Goal: Transaction & Acquisition: Purchase product/service

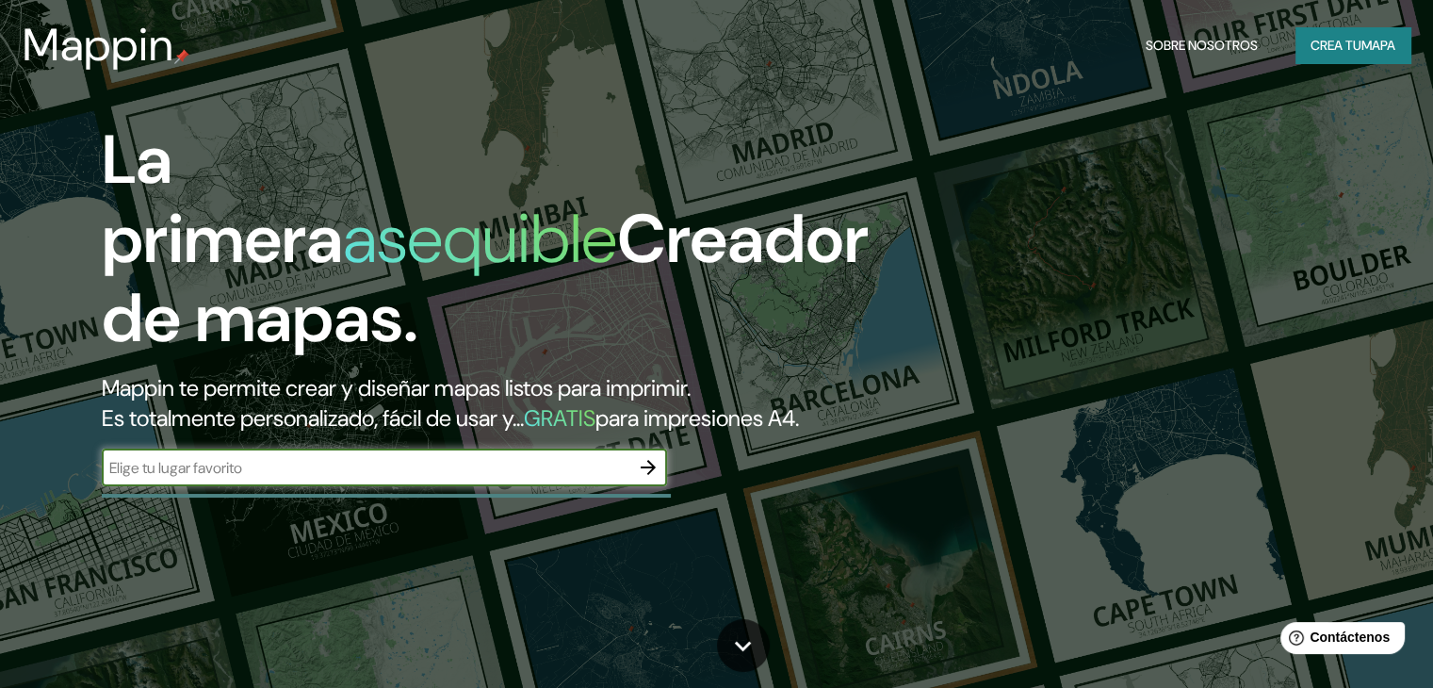
click at [524, 479] on input "text" at bounding box center [366, 468] width 528 height 22
type input "cusco"
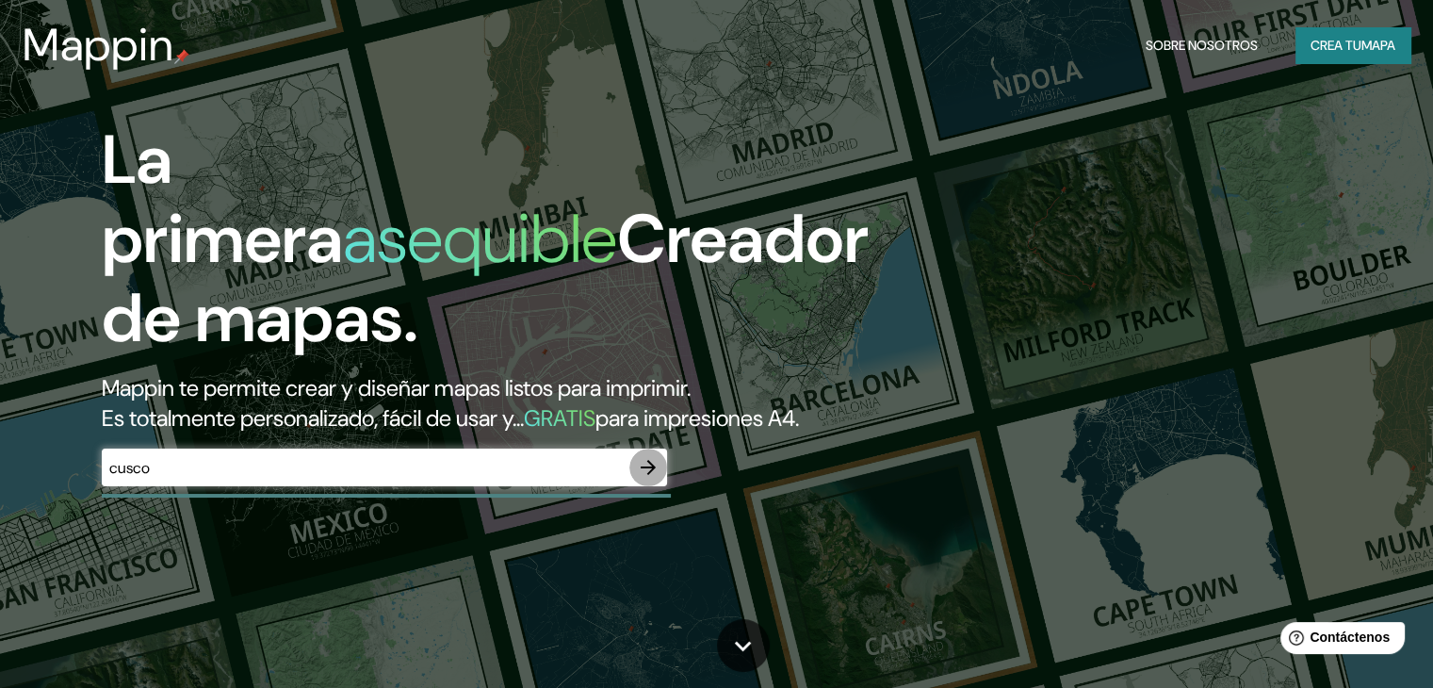
click at [649, 486] on button "button" at bounding box center [648, 468] width 38 height 38
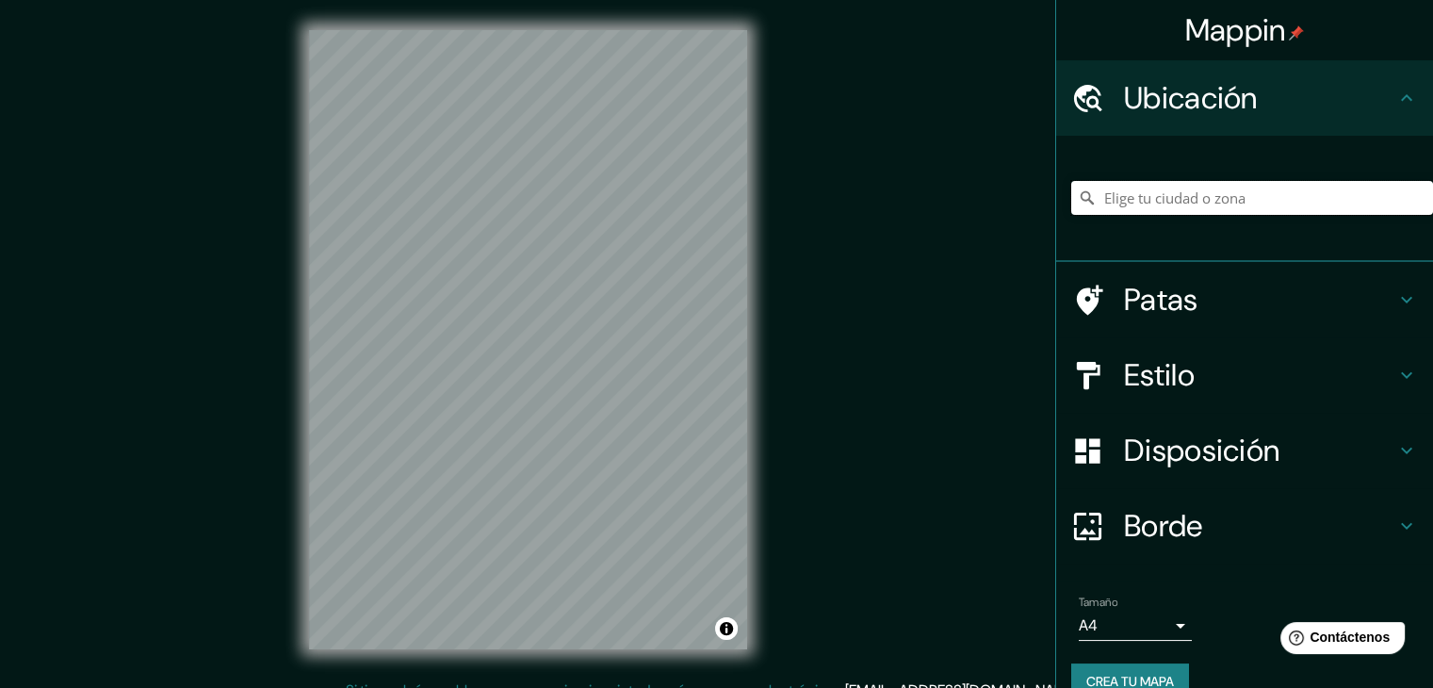
click at [1160, 196] on input "Elige tu ciudad o zona" at bounding box center [1252, 198] width 362 height 34
drag, startPoint x: 1130, startPoint y: 201, endPoint x: 1445, endPoint y: 188, distance: 315.0
click at [1432, 188] on html "Mappin Ubicación Cuzco, [GEOGRAPHIC_DATA], [GEOGRAPHIC_DATA] 5290000, [GEOGRAPH…" at bounding box center [716, 344] width 1433 height 688
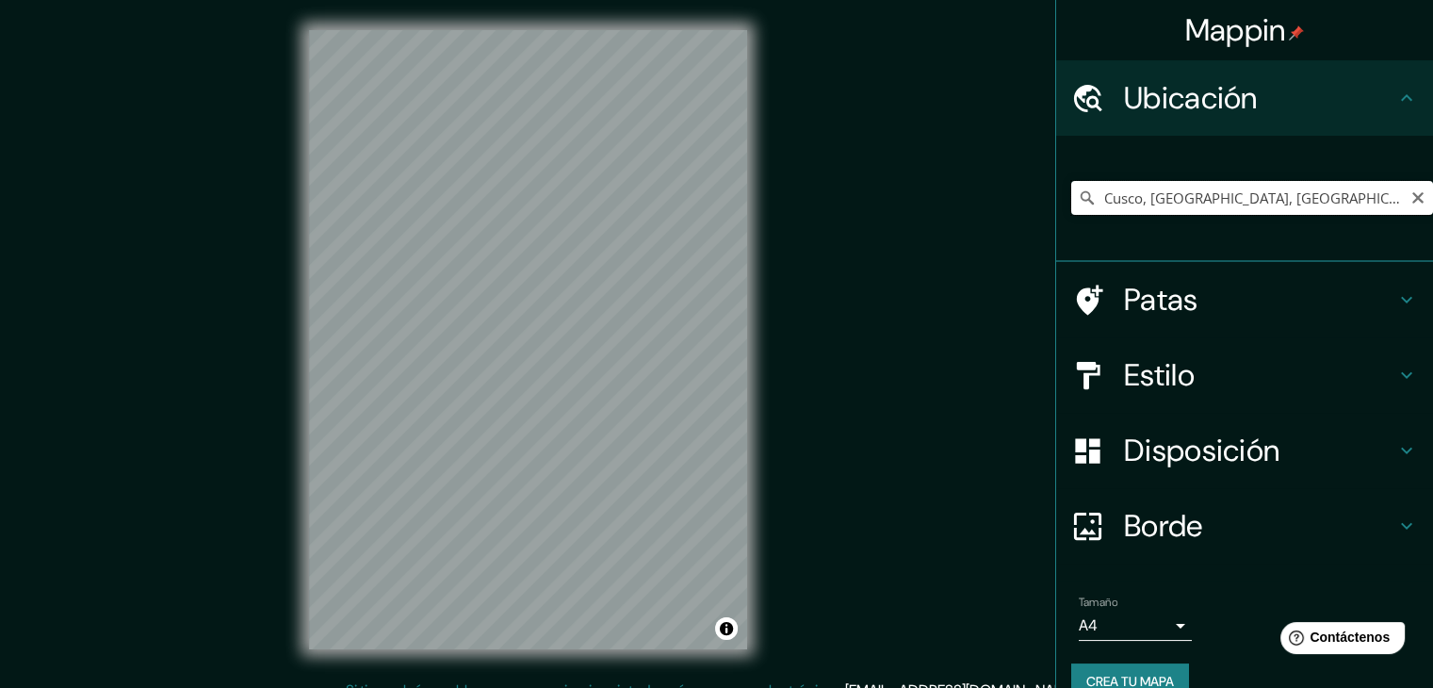
click at [1357, 204] on input "Cusco, [GEOGRAPHIC_DATA], [GEOGRAPHIC_DATA]" at bounding box center [1252, 198] width 362 height 34
drag, startPoint x: 1357, startPoint y: 204, endPoint x: 1127, endPoint y: 217, distance: 230.3
click at [1127, 217] on div "Cusco, [GEOGRAPHIC_DATA], [GEOGRAPHIC_DATA]" at bounding box center [1252, 198] width 362 height 94
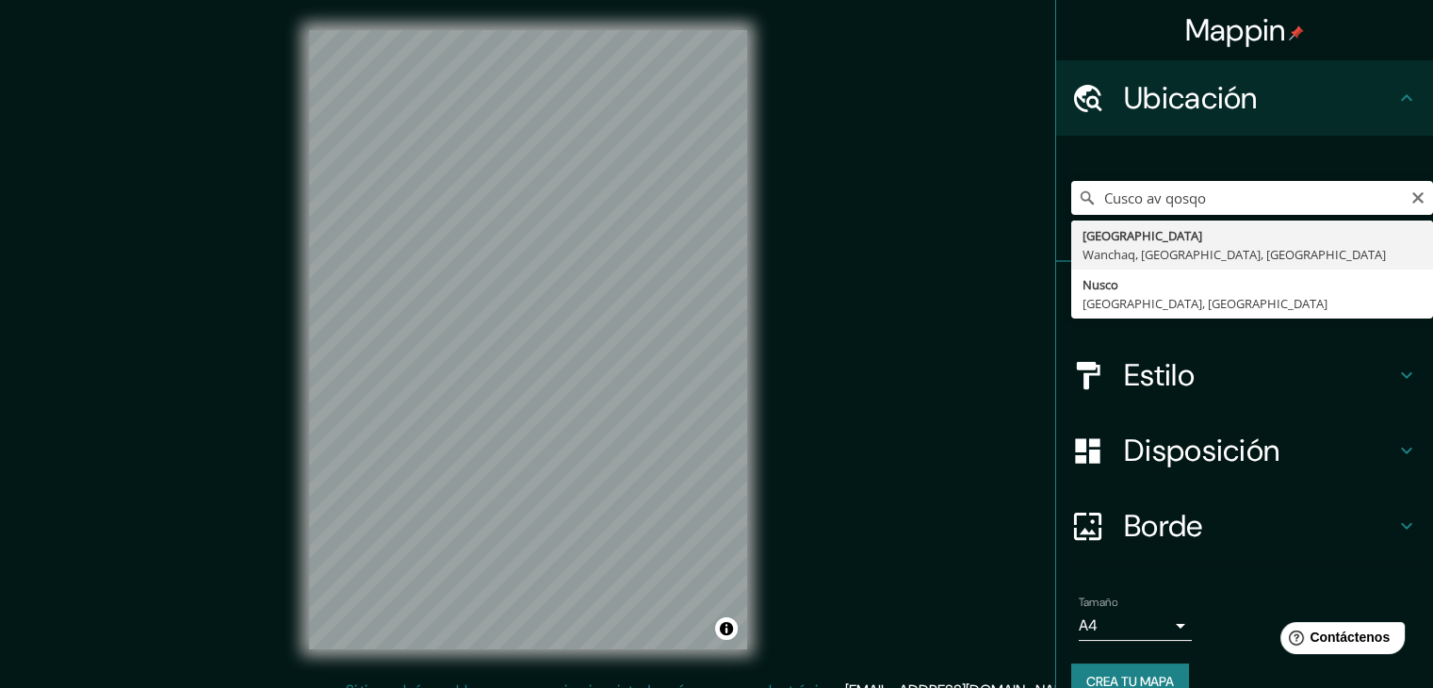
type input "[GEOGRAPHIC_DATA], [GEOGRAPHIC_DATA], [GEOGRAPHIC_DATA], [GEOGRAPHIC_DATA]"
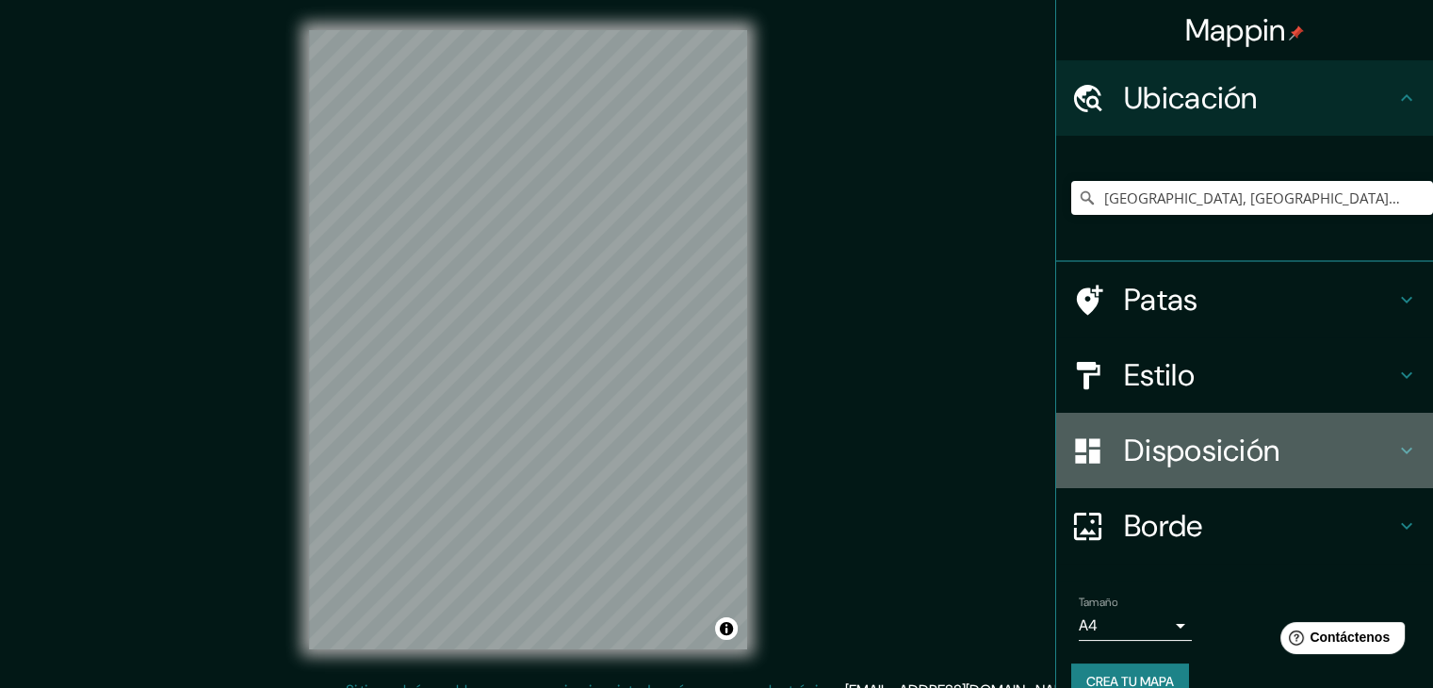
click at [1164, 467] on font "Disposición" at bounding box center [1201, 451] width 155 height 40
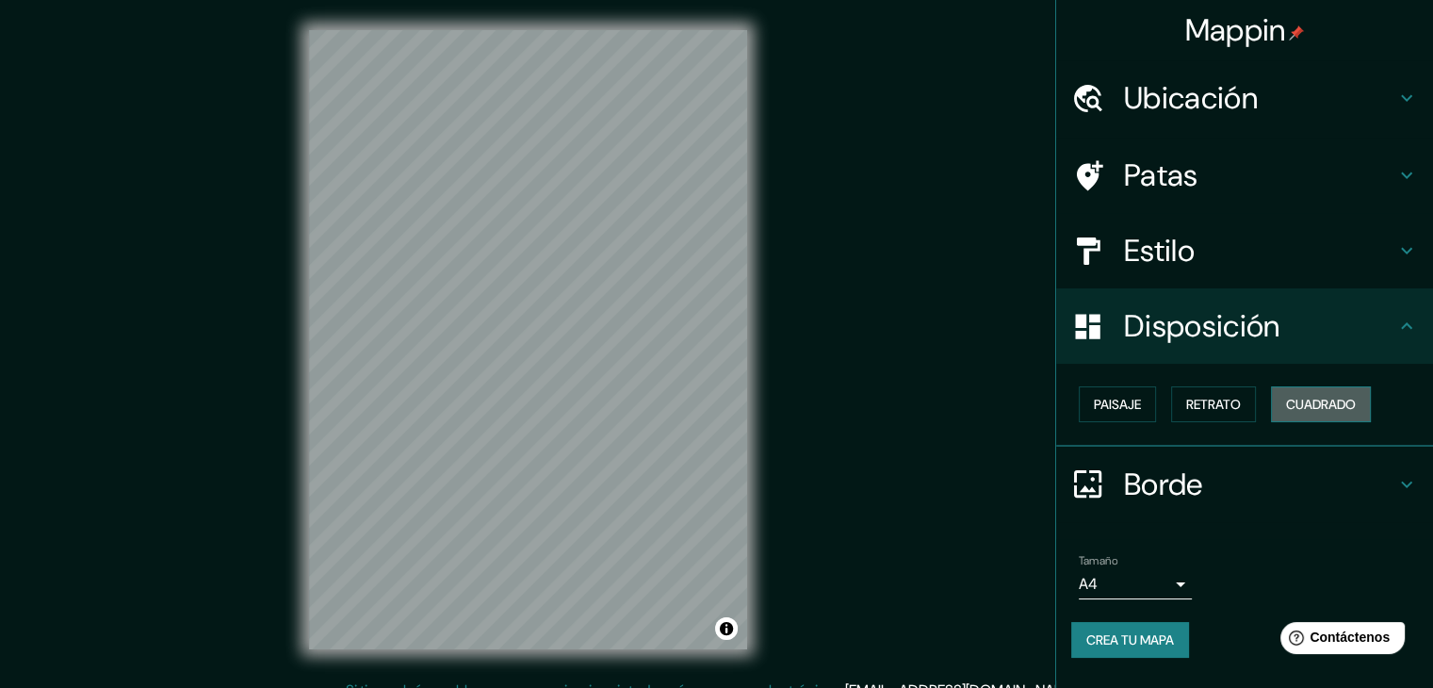
click at [1317, 393] on font "Cuadrado" at bounding box center [1321, 404] width 70 height 25
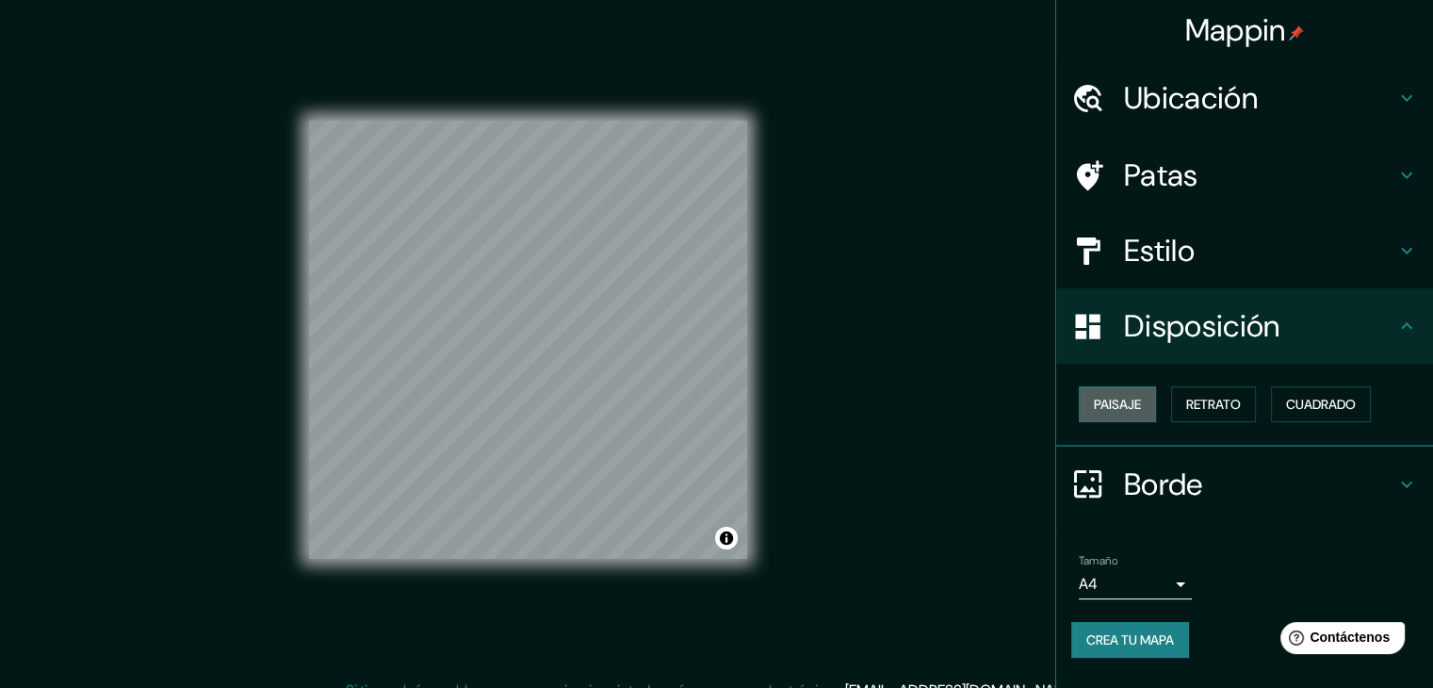
click at [1114, 386] on button "Paisaje" at bounding box center [1117, 404] width 77 height 36
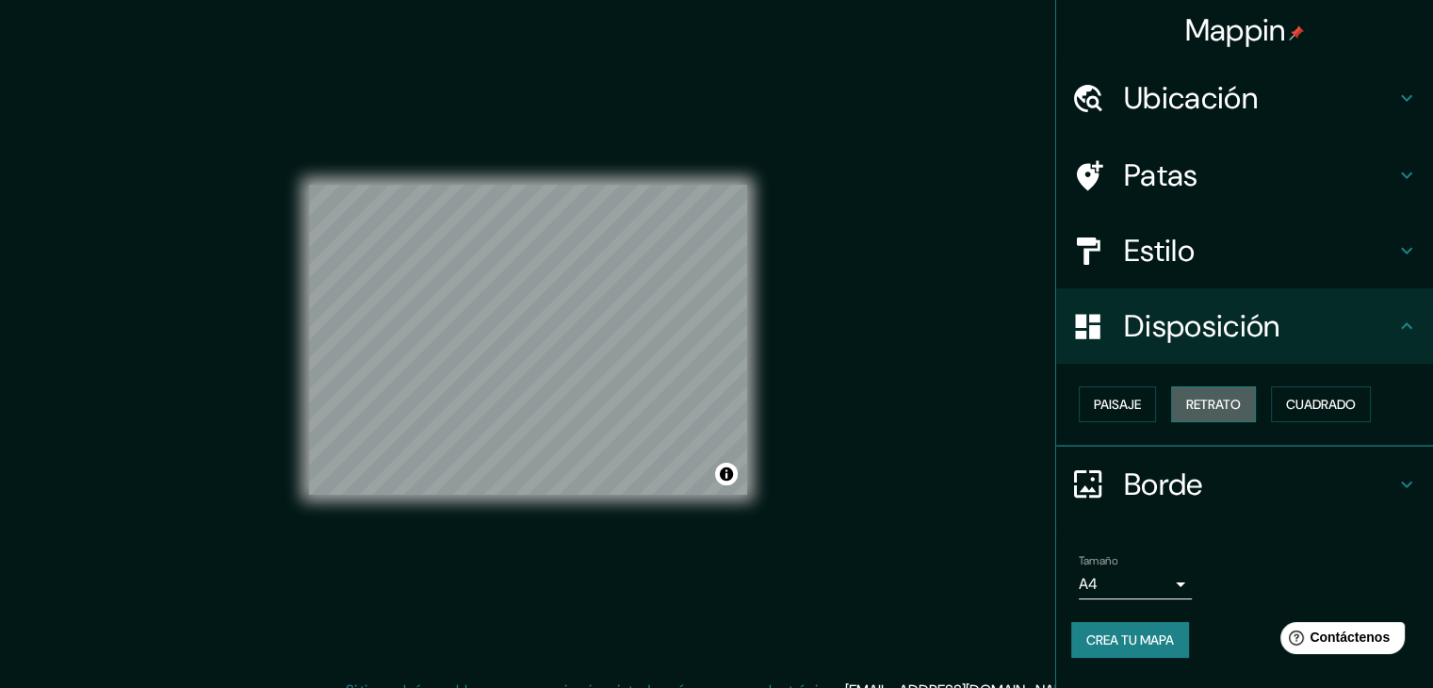
click at [1229, 393] on font "Retrato" at bounding box center [1213, 404] width 55 height 25
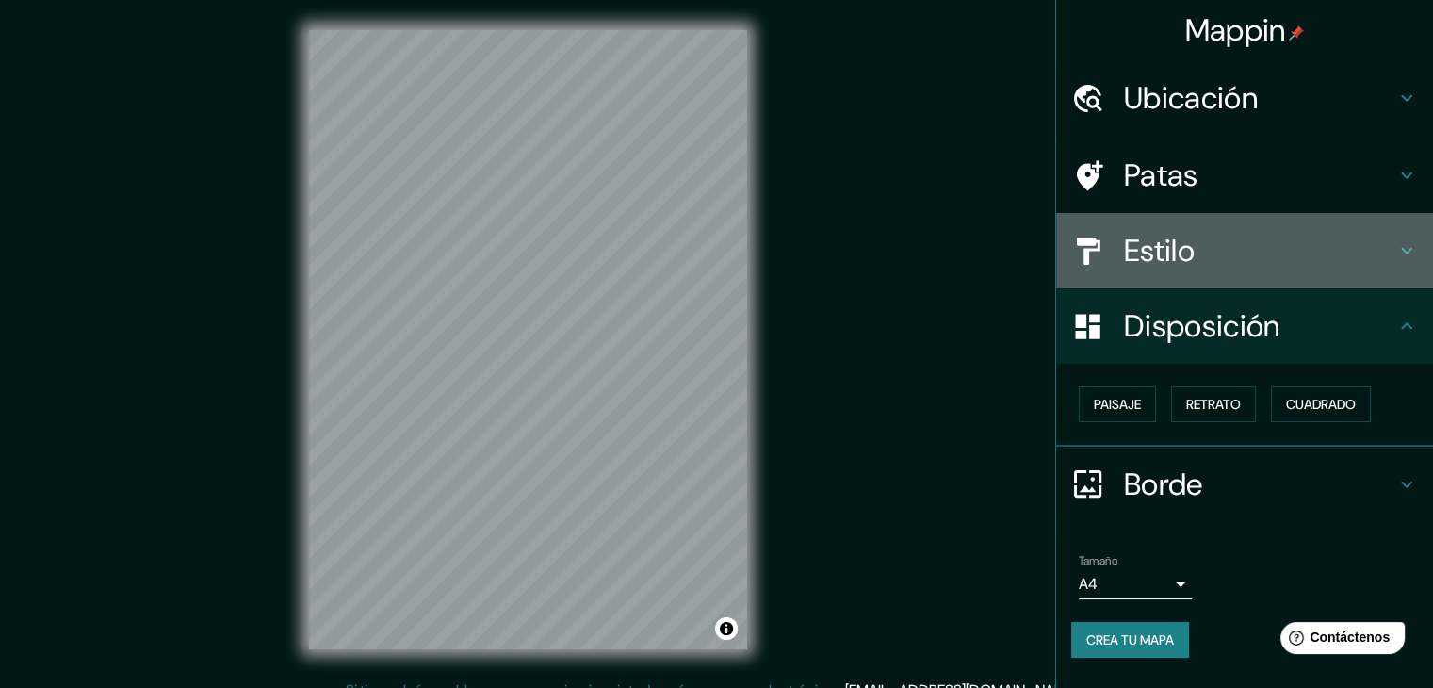
click at [1321, 247] on h4 "Estilo" at bounding box center [1259, 251] width 271 height 38
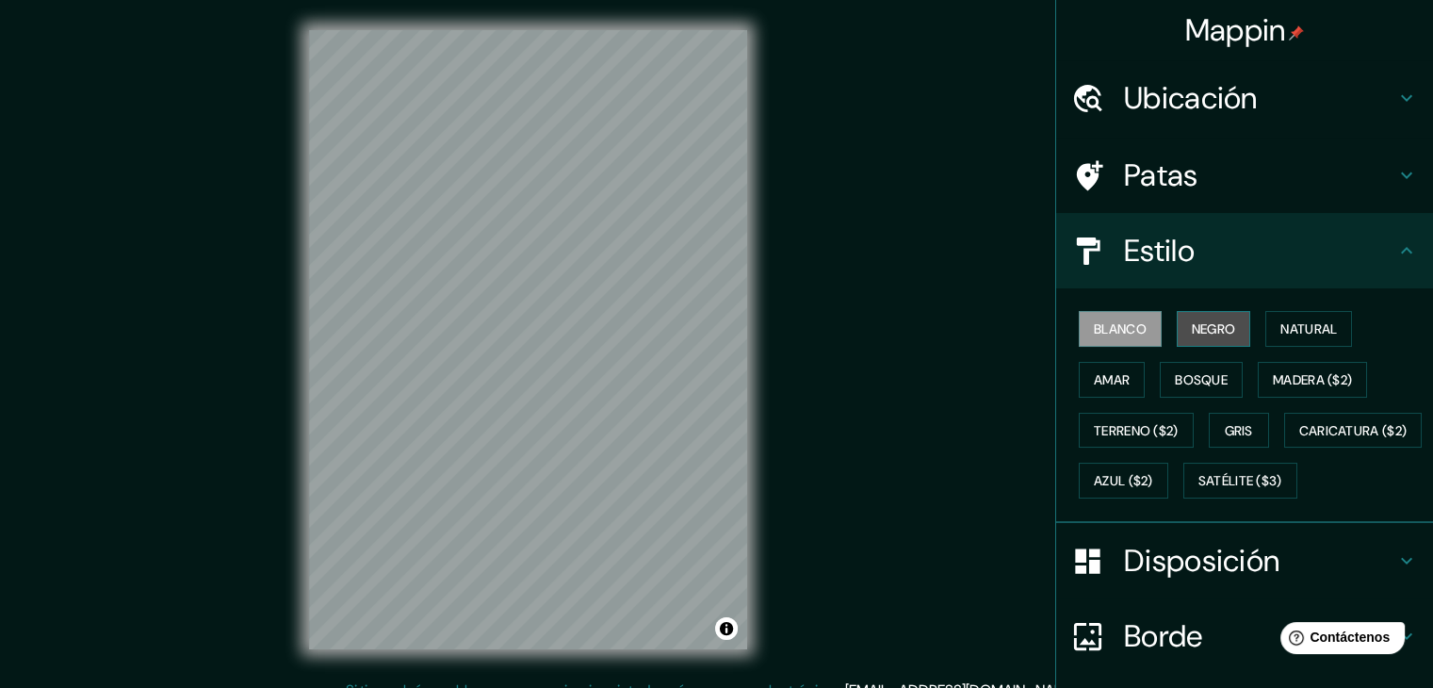
click at [1202, 333] on font "Negro" at bounding box center [1214, 328] width 44 height 17
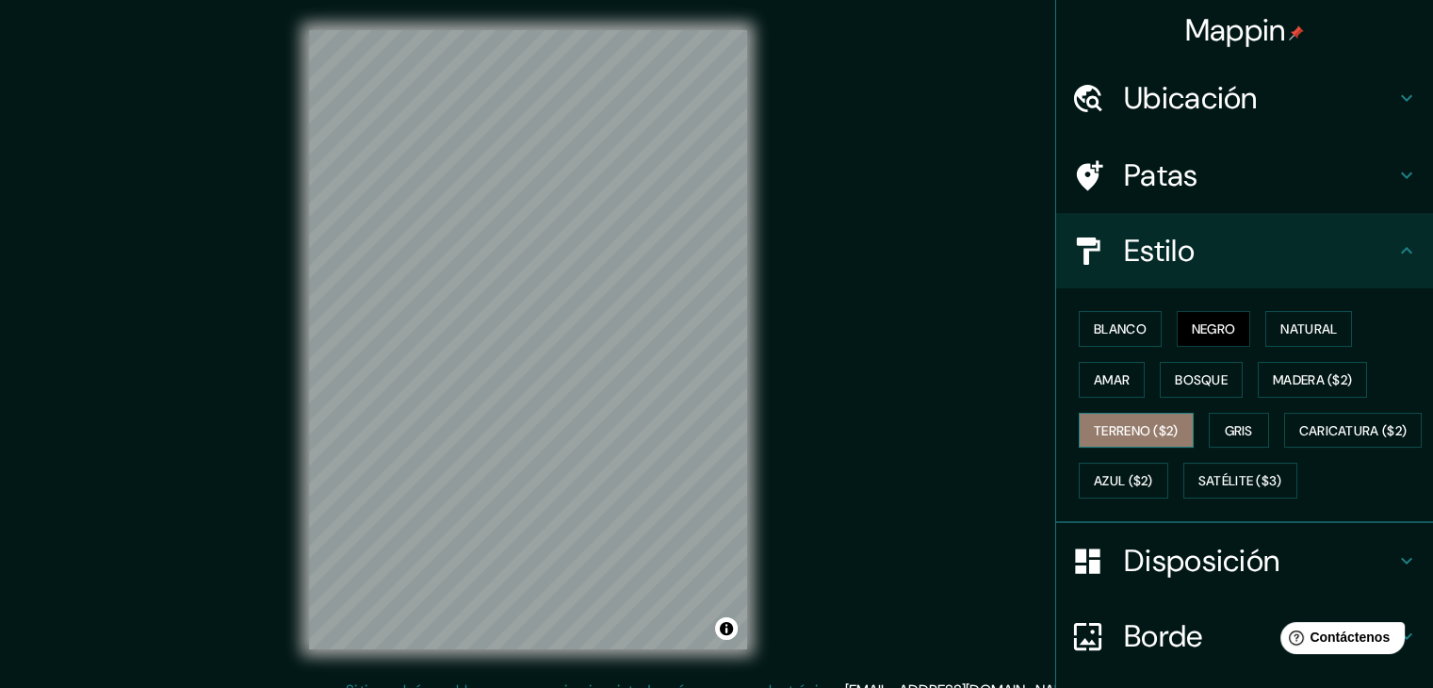
click at [1127, 424] on font "Terreno ($2)" at bounding box center [1136, 430] width 85 height 17
click at [1176, 378] on font "Bosque" at bounding box center [1201, 379] width 53 height 17
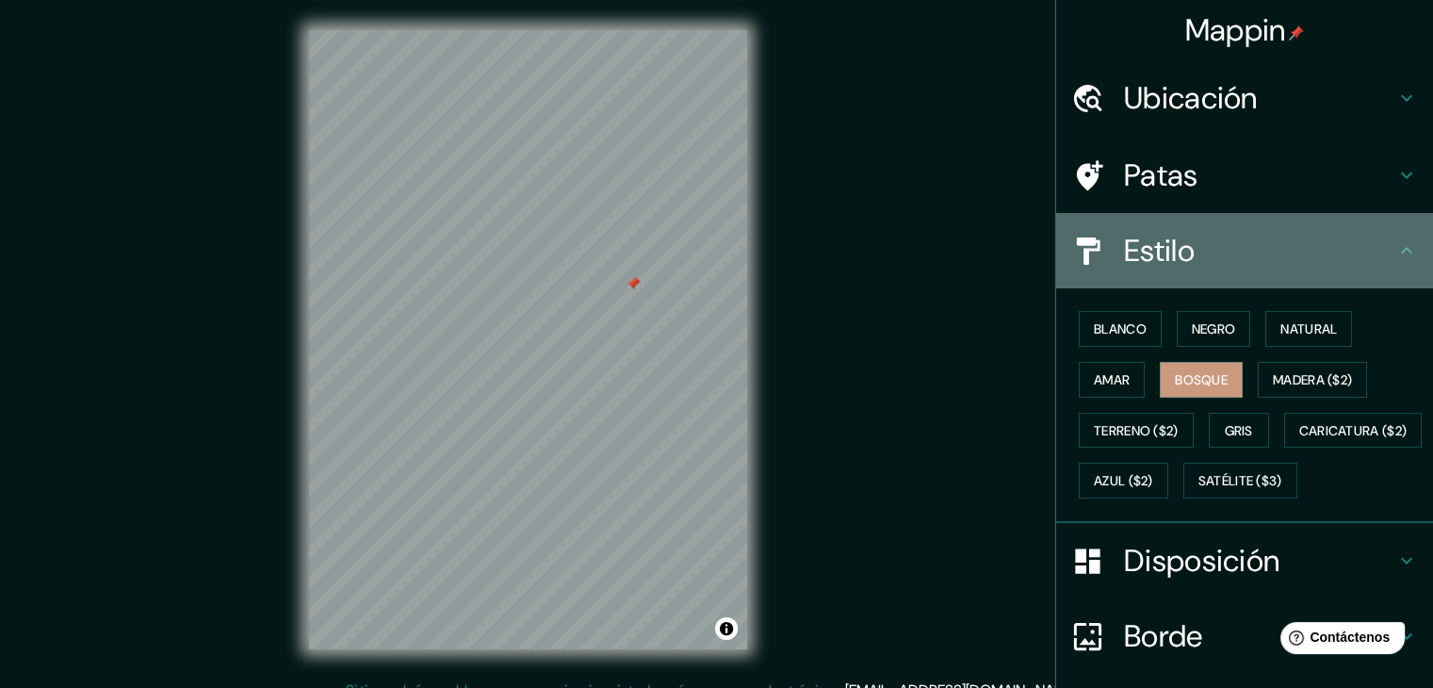
click at [1176, 236] on font "Estilo" at bounding box center [1159, 251] width 71 height 40
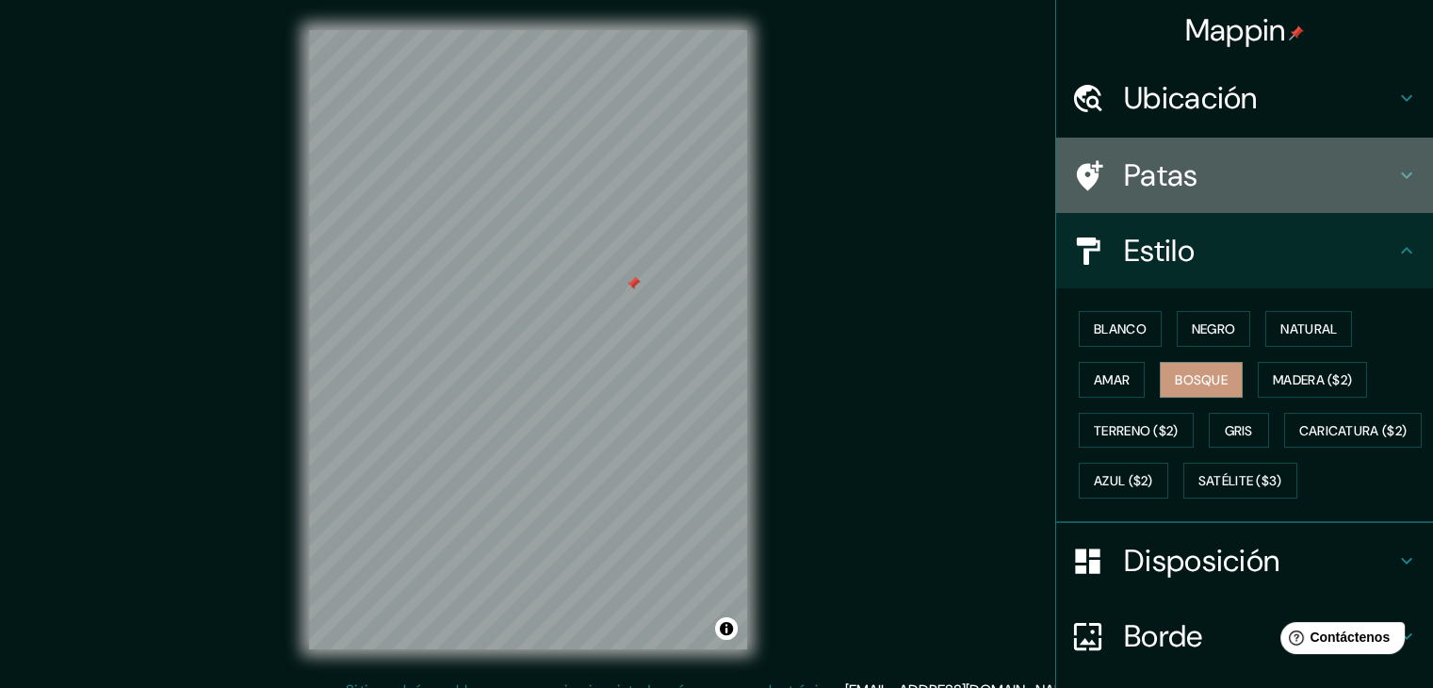
click at [1176, 188] on font "Patas" at bounding box center [1161, 175] width 74 height 40
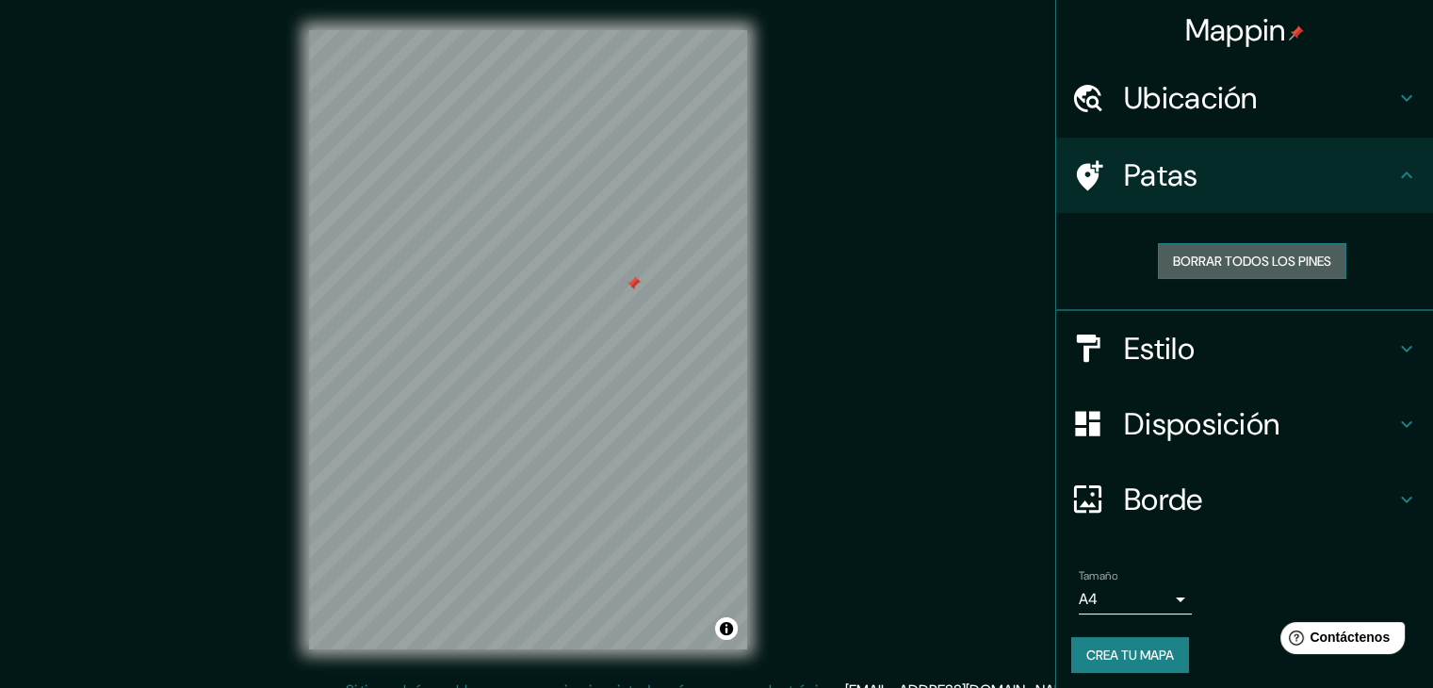
click at [1194, 261] on font "Borrar todos los pines" at bounding box center [1252, 261] width 158 height 17
click at [1185, 258] on font "Borrar todos los pines" at bounding box center [1252, 261] width 158 height 17
click at [1071, 470] on div "Borde" at bounding box center [1244, 499] width 377 height 75
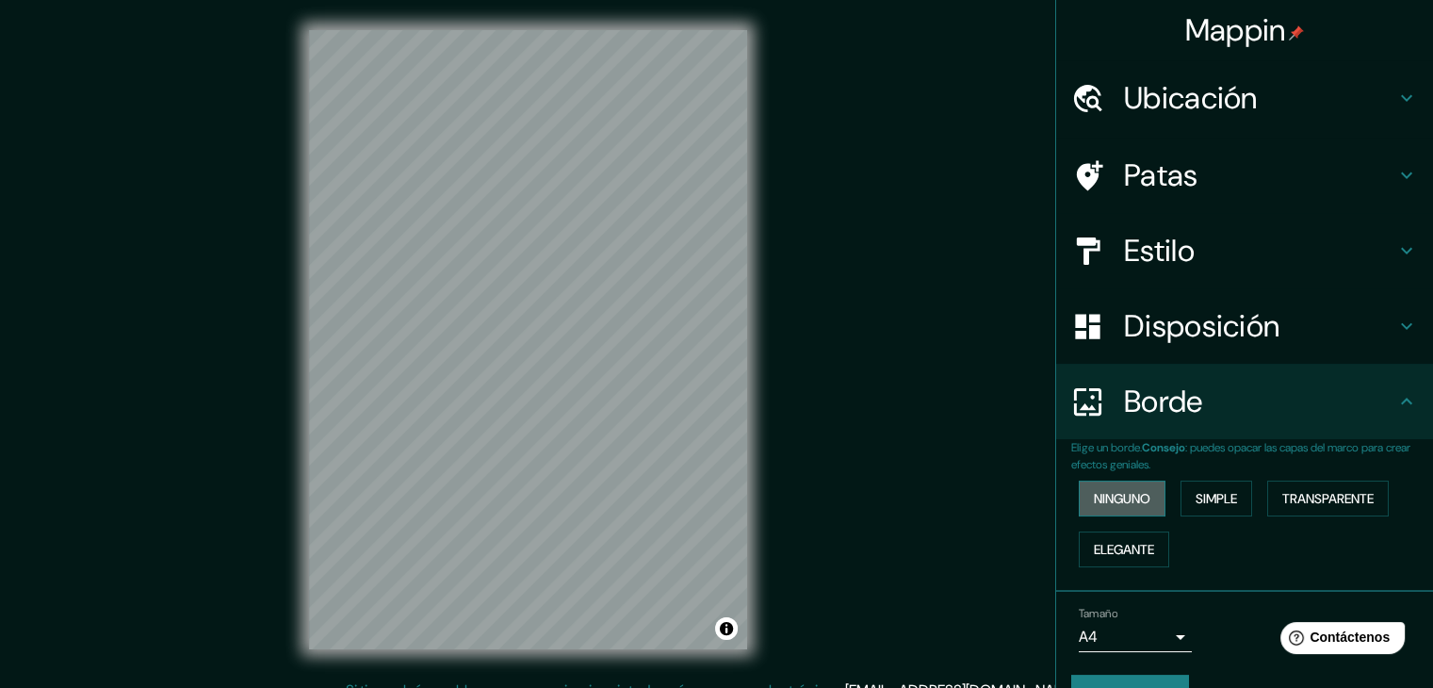
click at [1089, 513] on button "Ninguno" at bounding box center [1122, 499] width 87 height 36
click at [1241, 499] on button "Simple" at bounding box center [1217, 499] width 72 height 36
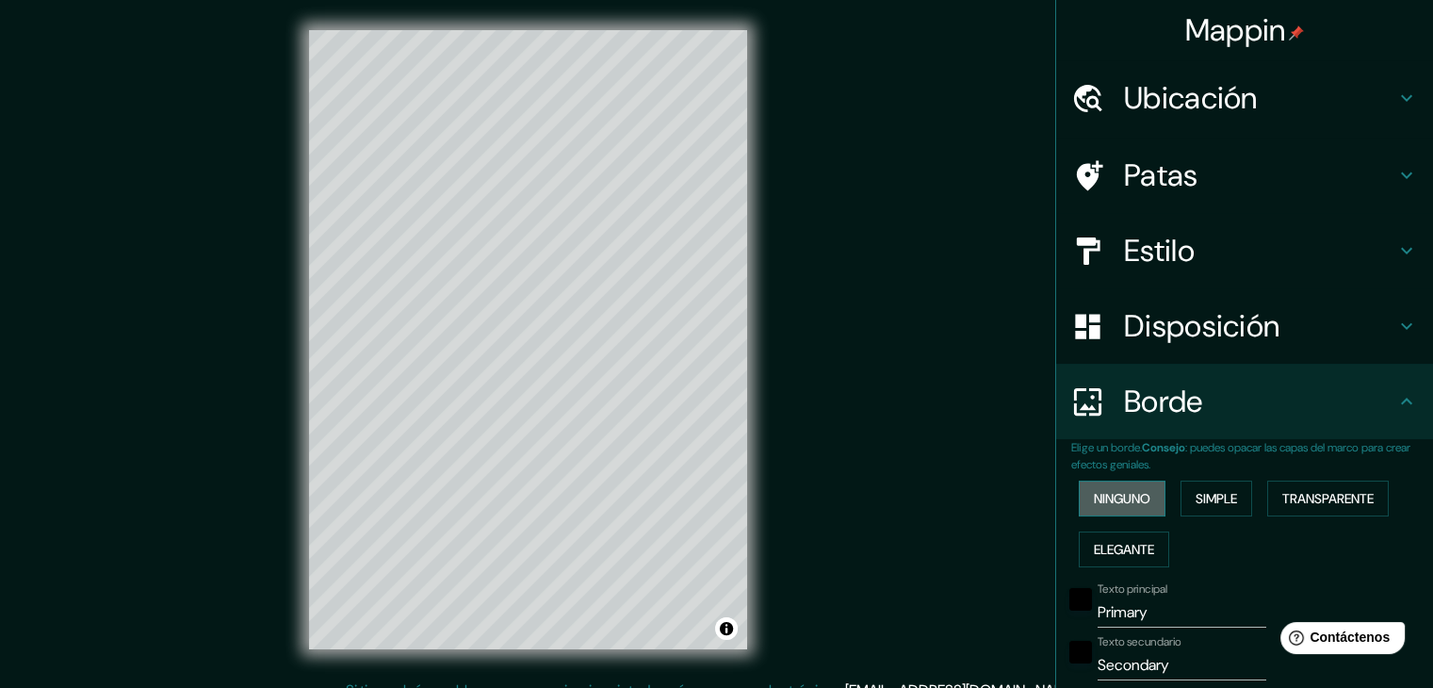
click at [1119, 496] on font "Ninguno" at bounding box center [1122, 498] width 57 height 17
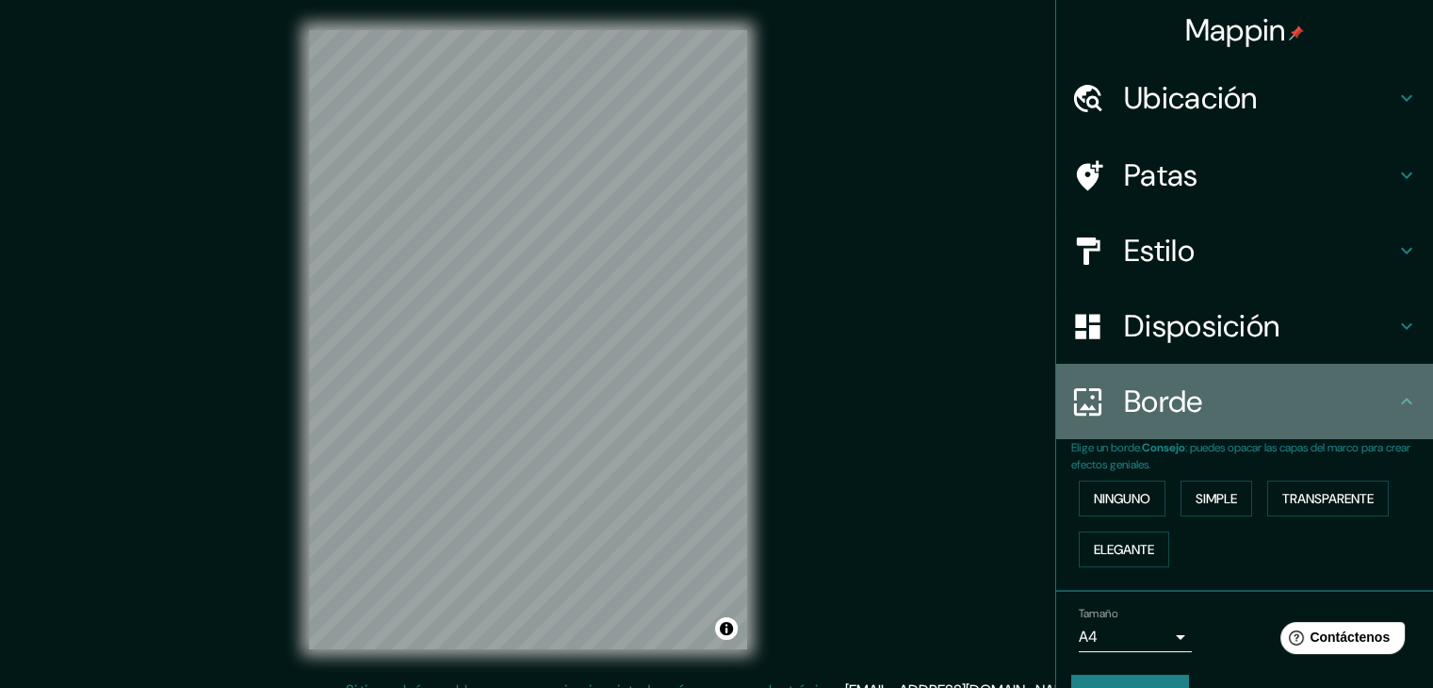
click at [1136, 405] on font "Borde" at bounding box center [1163, 402] width 79 height 40
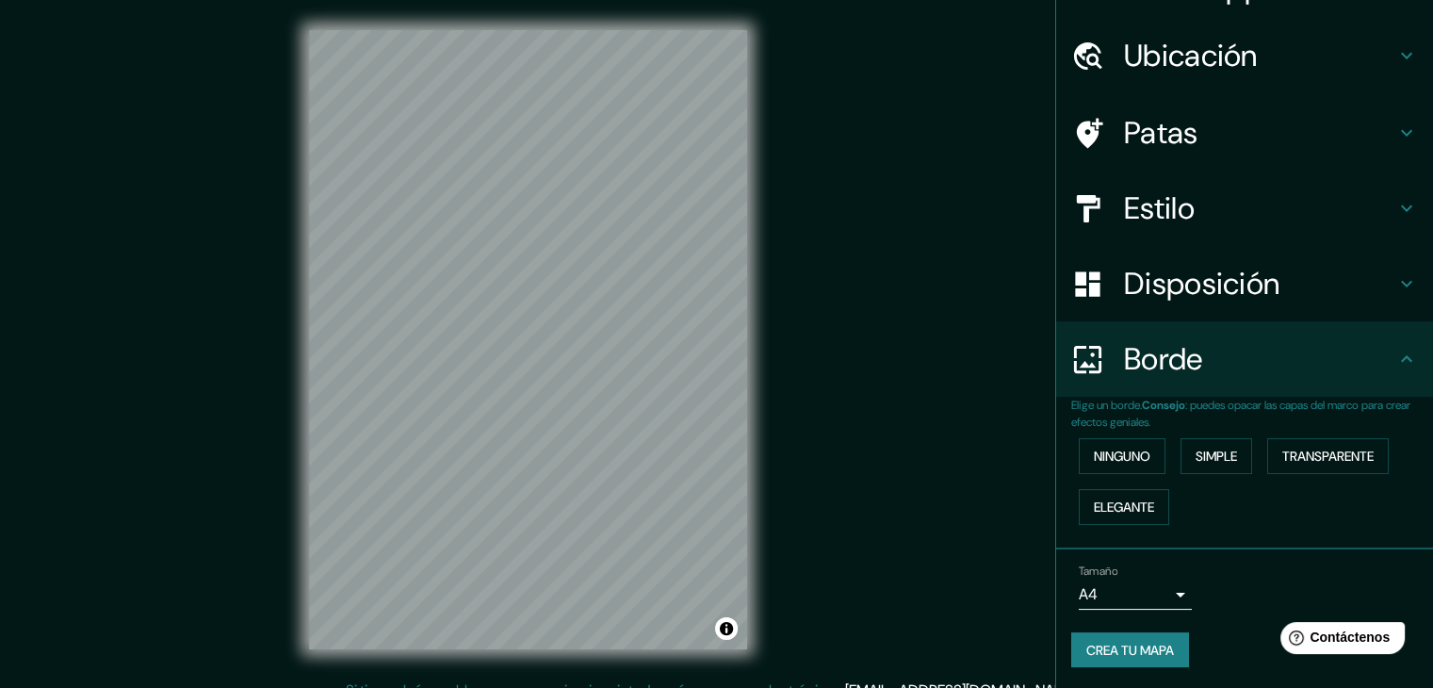
scroll to position [41, 0]
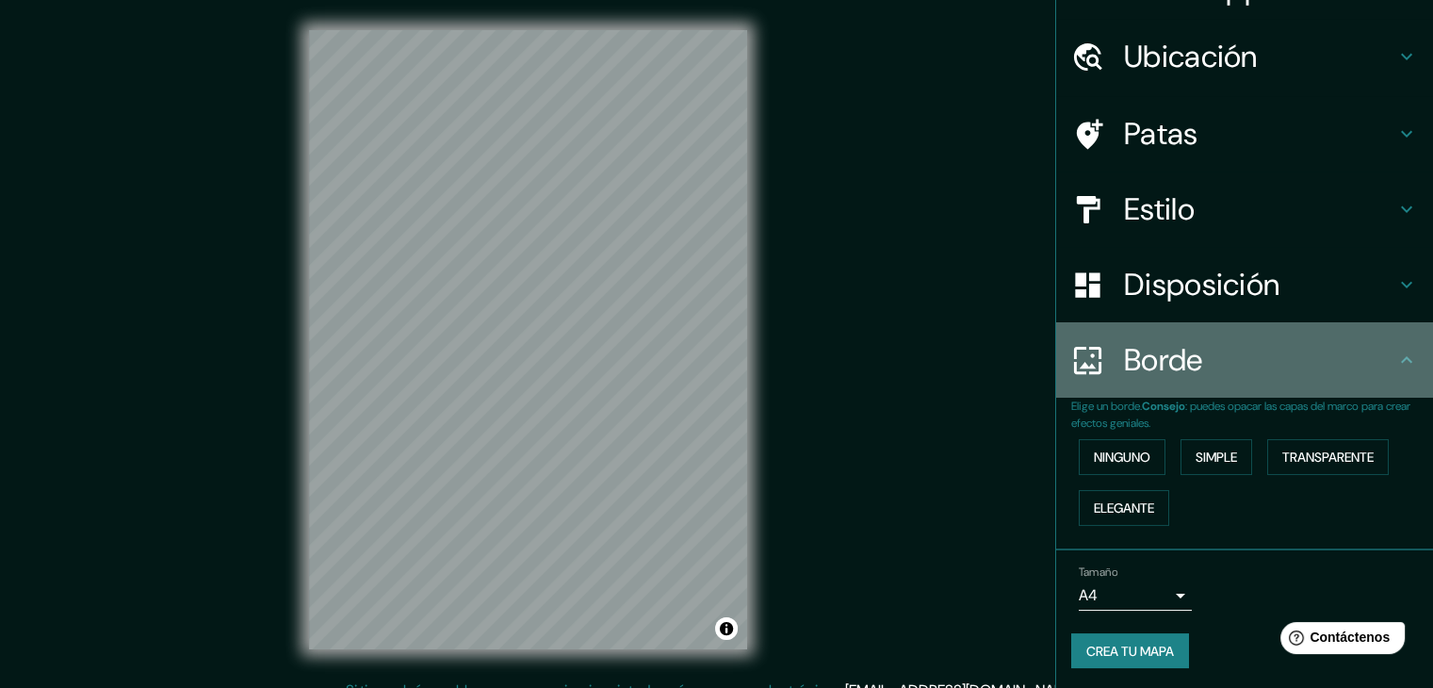
click at [1242, 390] on div "Borde" at bounding box center [1244, 359] width 377 height 75
click at [1396, 365] on icon at bounding box center [1407, 360] width 23 height 23
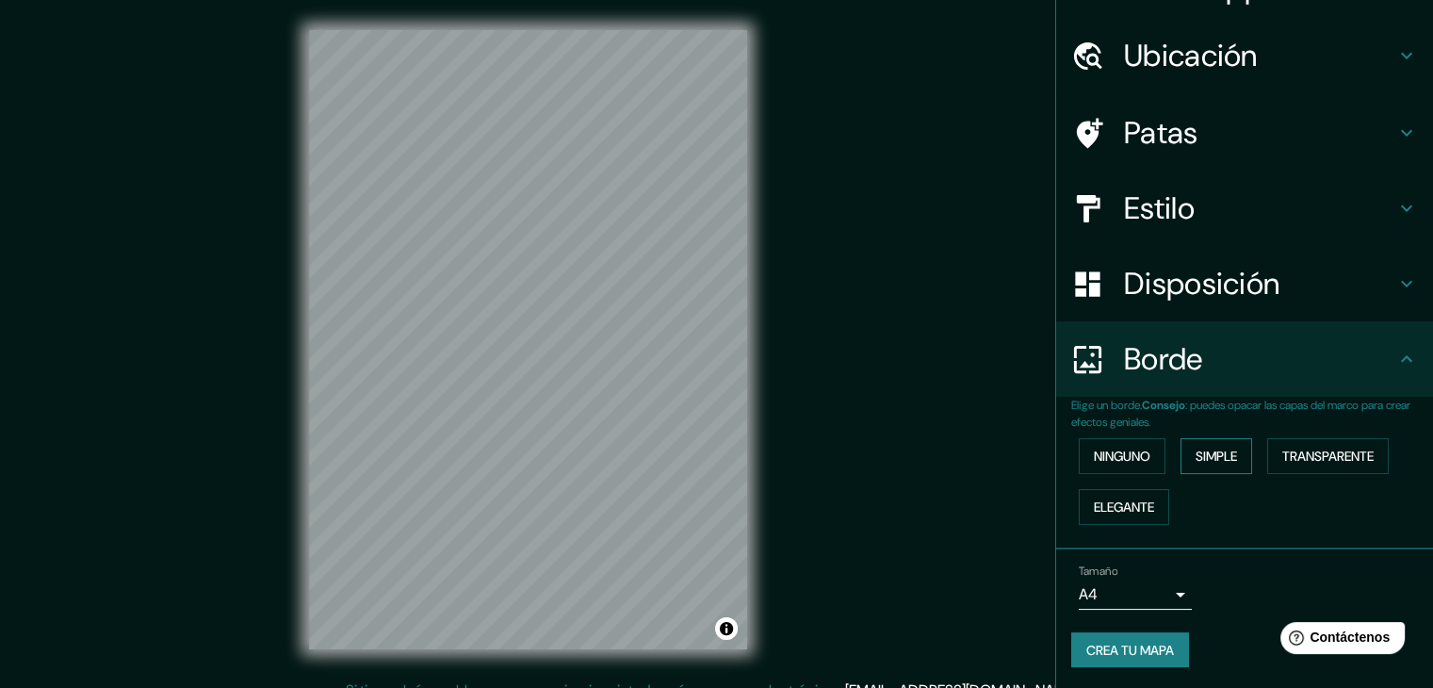
scroll to position [42, 0]
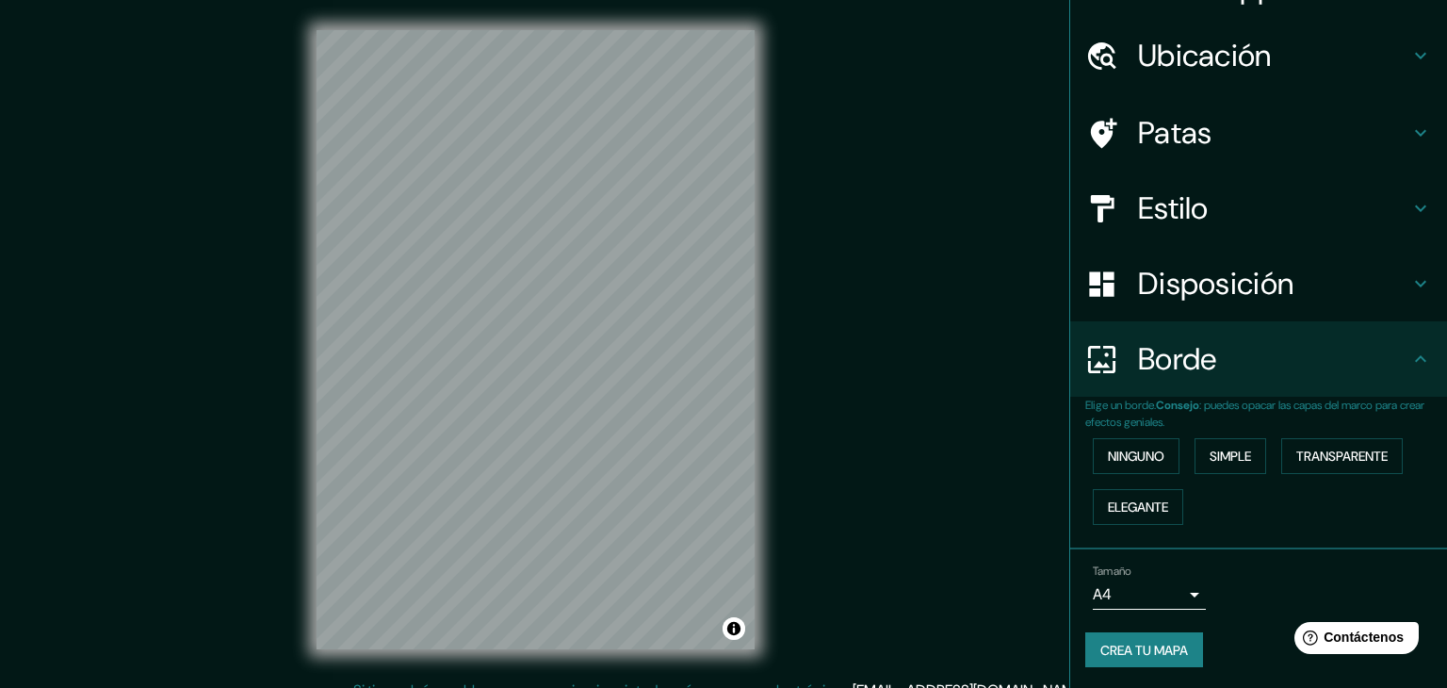
click at [1120, 604] on body "Mappin Ubicación [GEOGRAPHIC_DATA], [GEOGRAPHIC_DATA], [GEOGRAPHIC_DATA], [GEOG…" at bounding box center [723, 344] width 1447 height 688
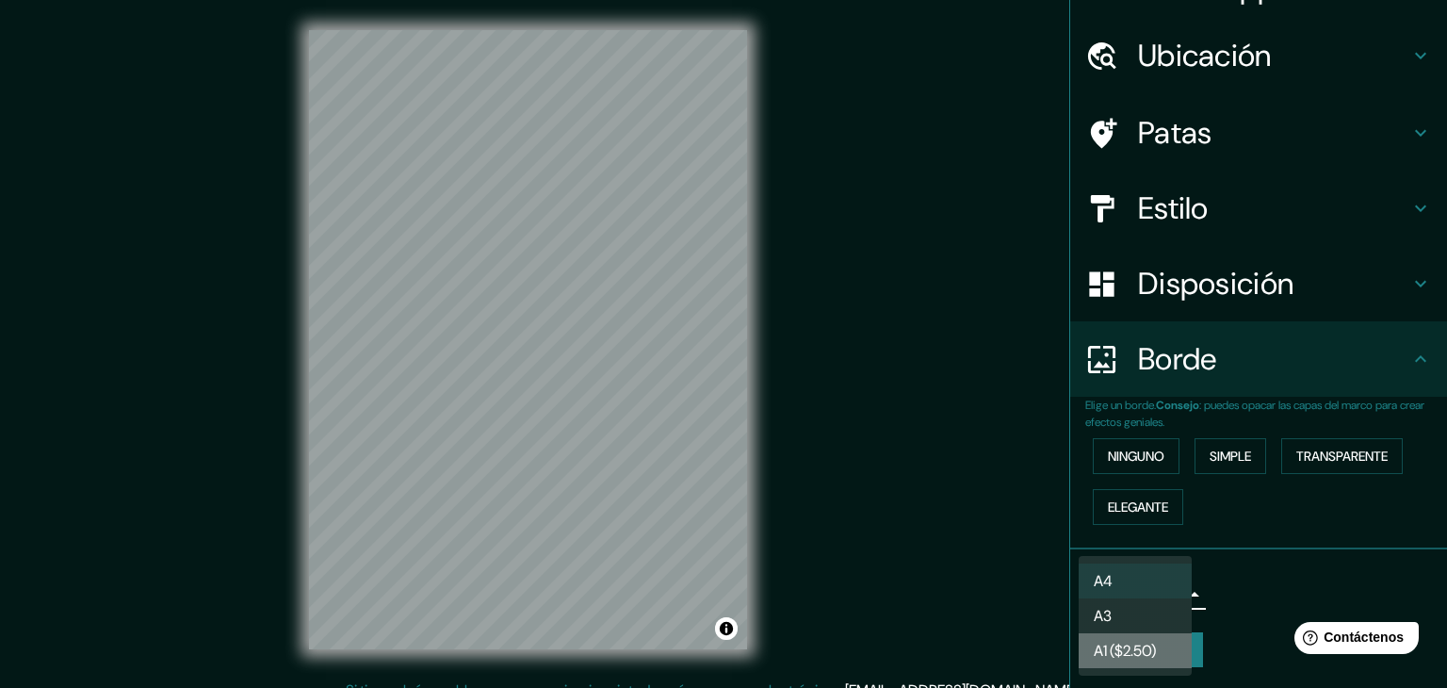
click at [1118, 660] on font "A1 ($2.50)" at bounding box center [1125, 651] width 62 height 20
type input "a3"
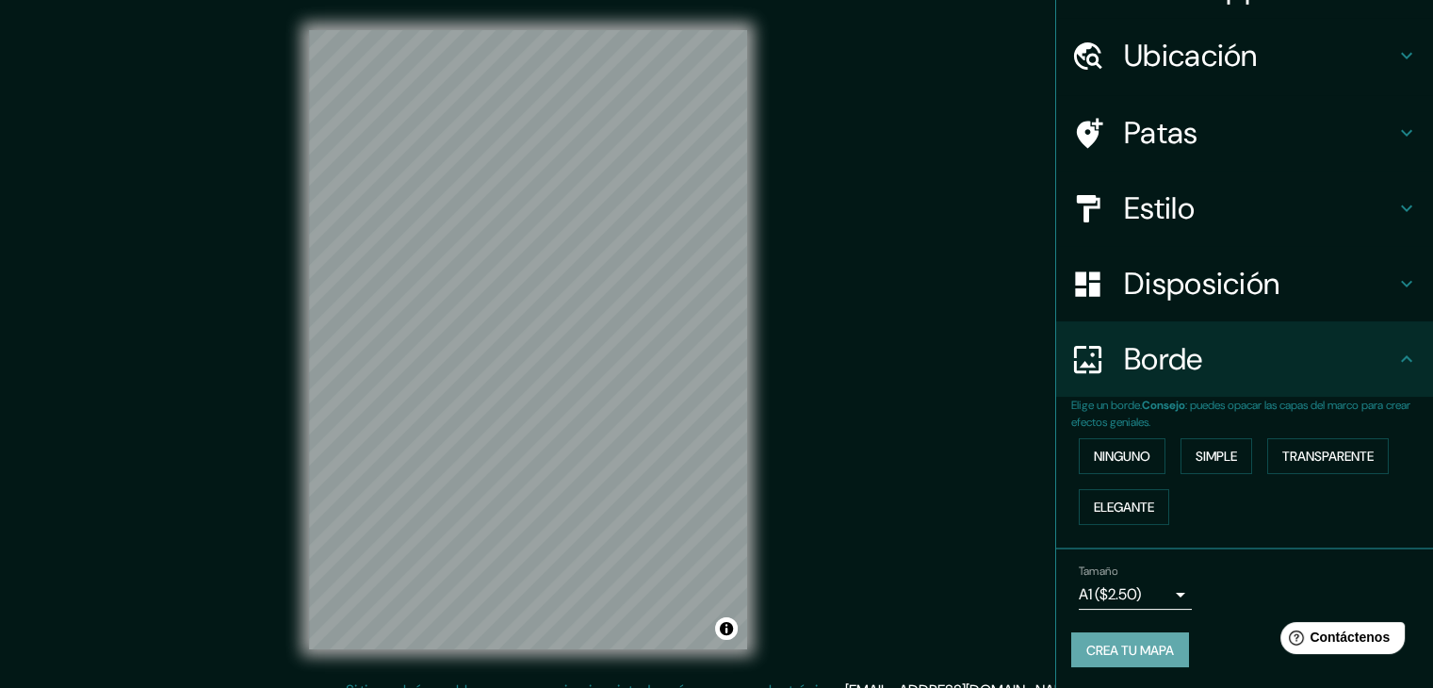
click at [1117, 660] on button "Crea tu mapa" at bounding box center [1130, 650] width 118 height 36
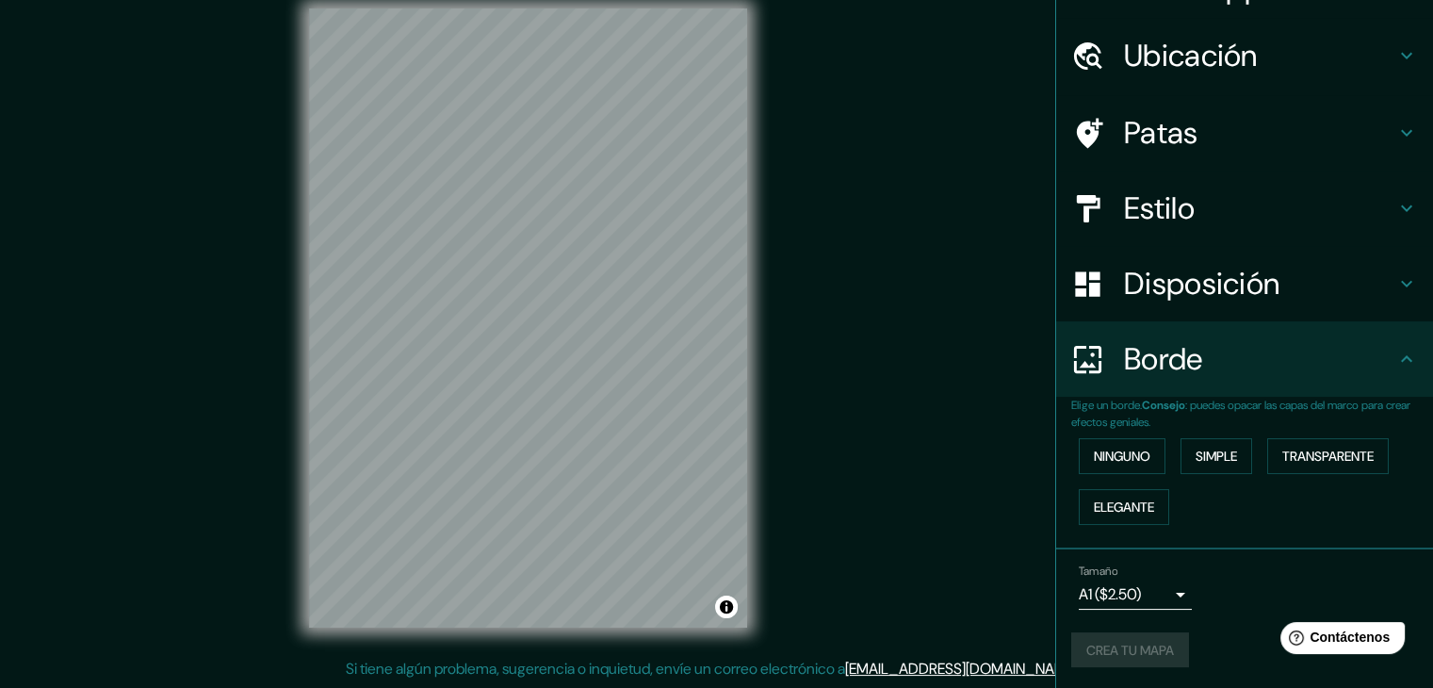
scroll to position [0, 0]
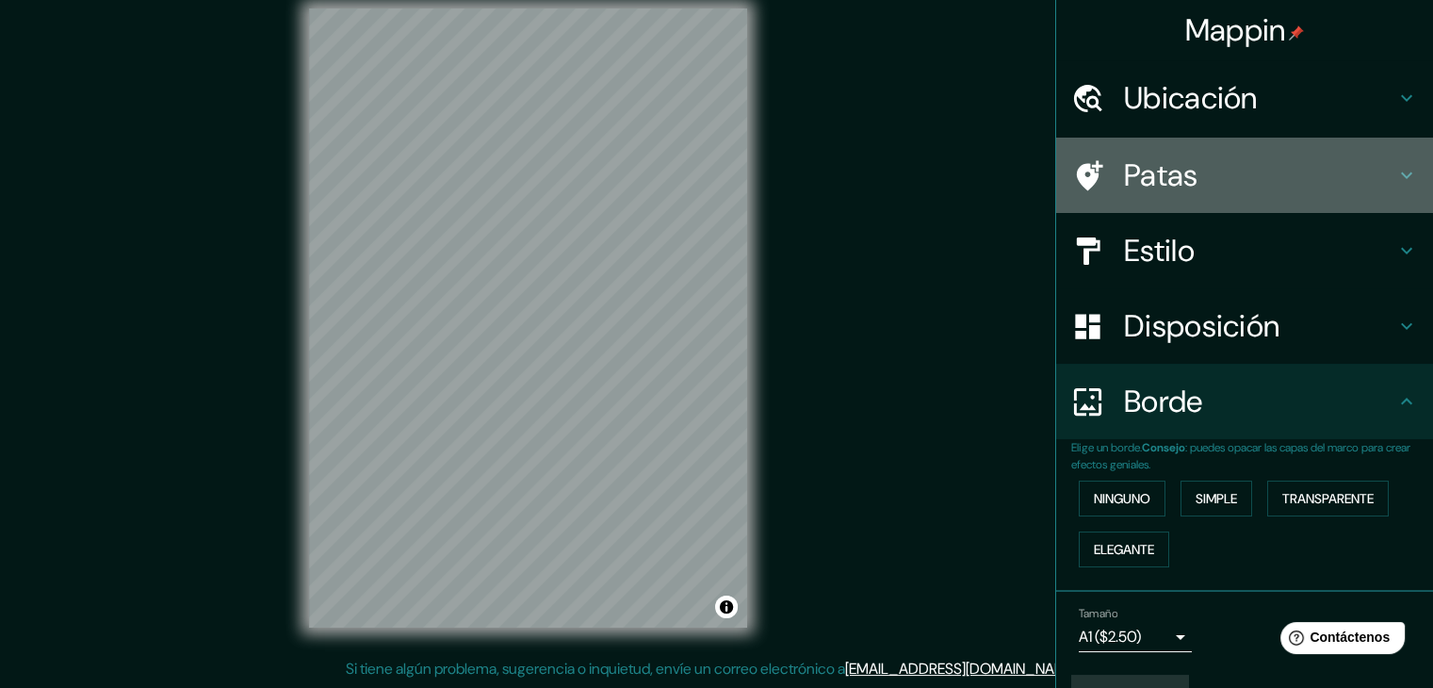
click at [1236, 168] on h4 "Patas" at bounding box center [1259, 175] width 271 height 38
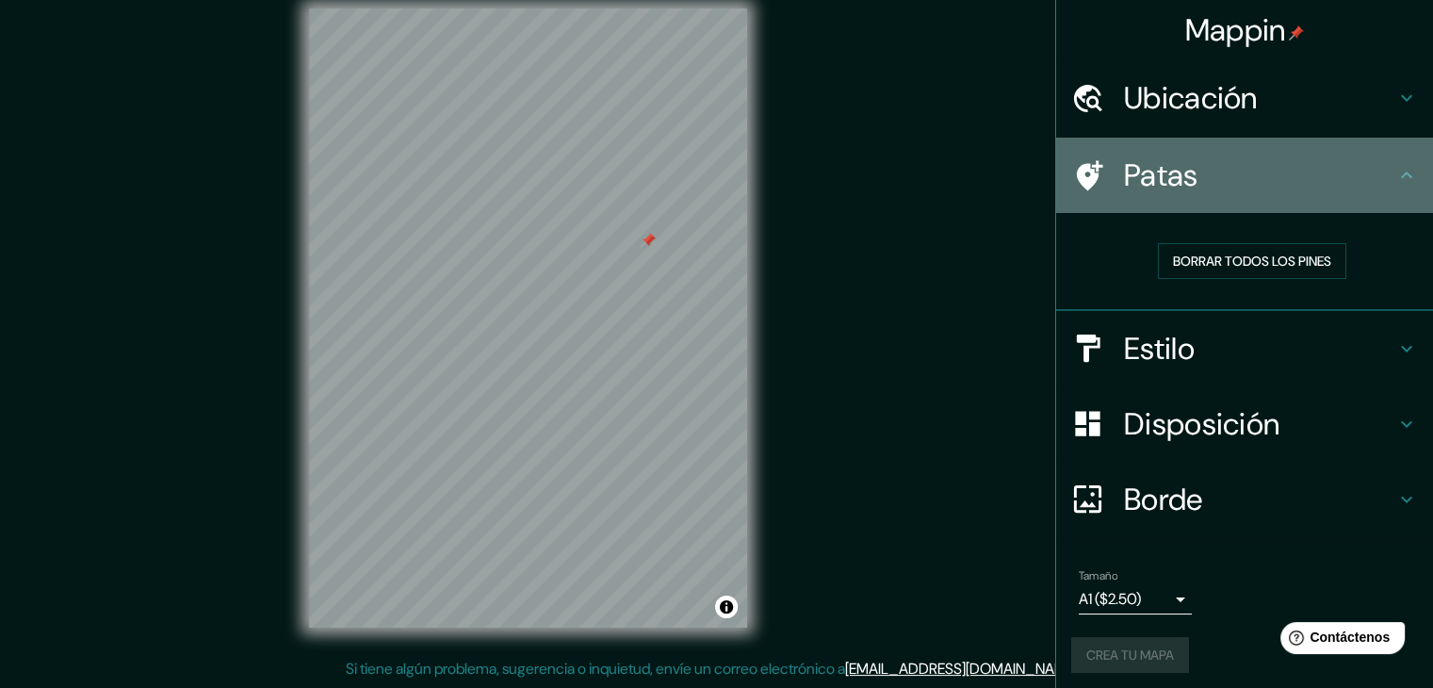
click at [1186, 143] on div "Patas" at bounding box center [1244, 175] width 377 height 75
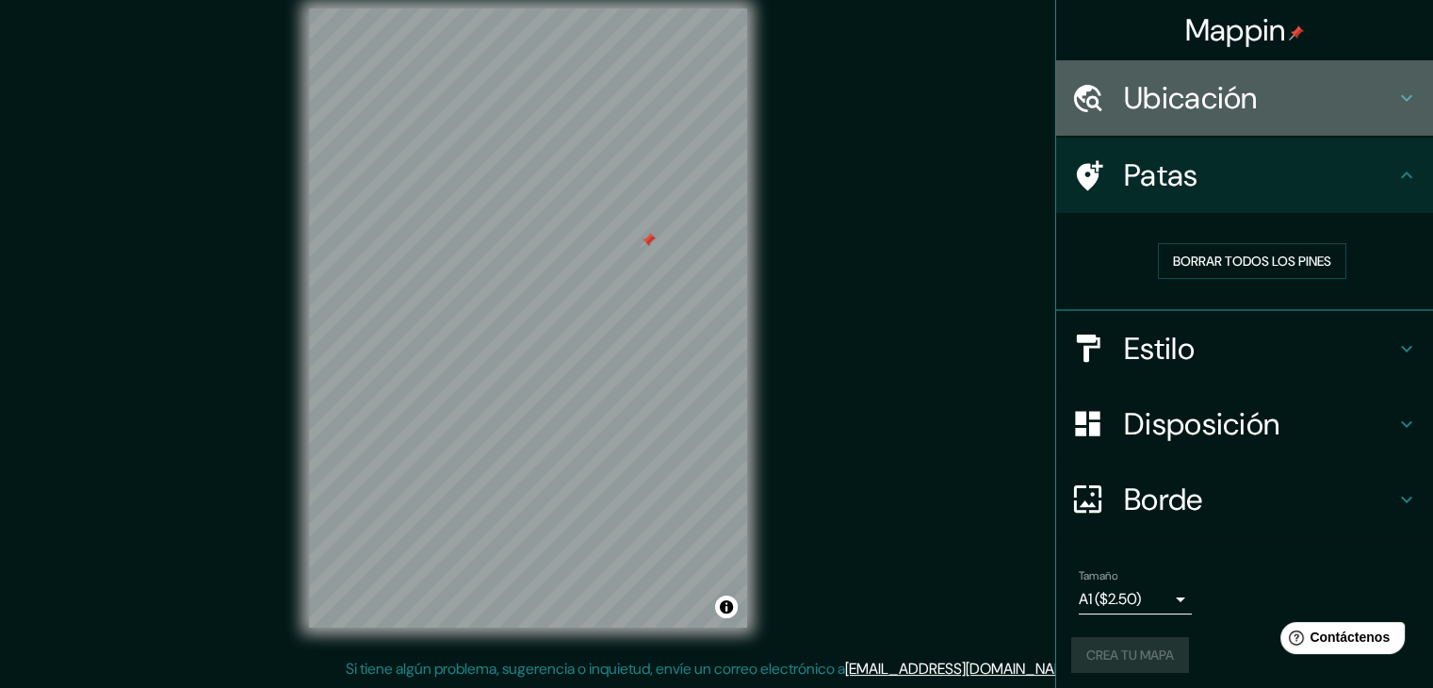
click at [1188, 110] on font "Ubicación" at bounding box center [1191, 98] width 134 height 40
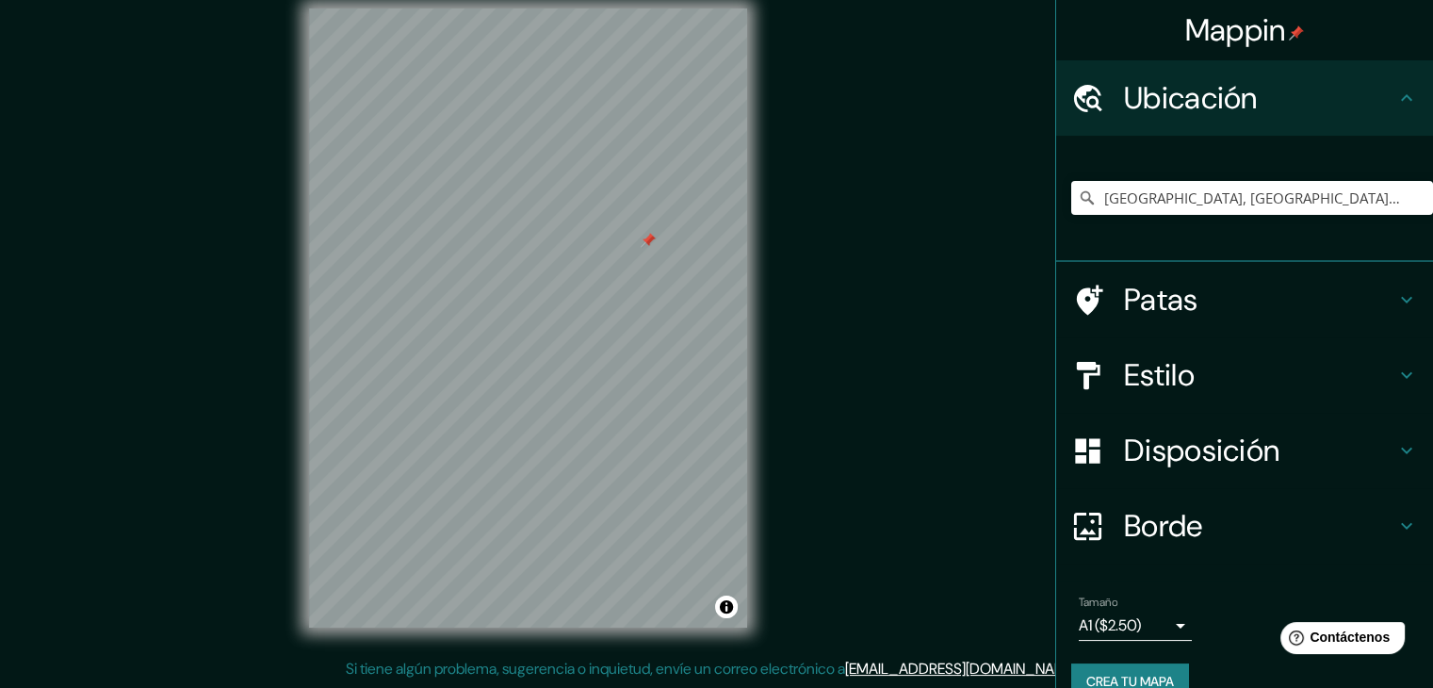
scroll to position [33, 0]
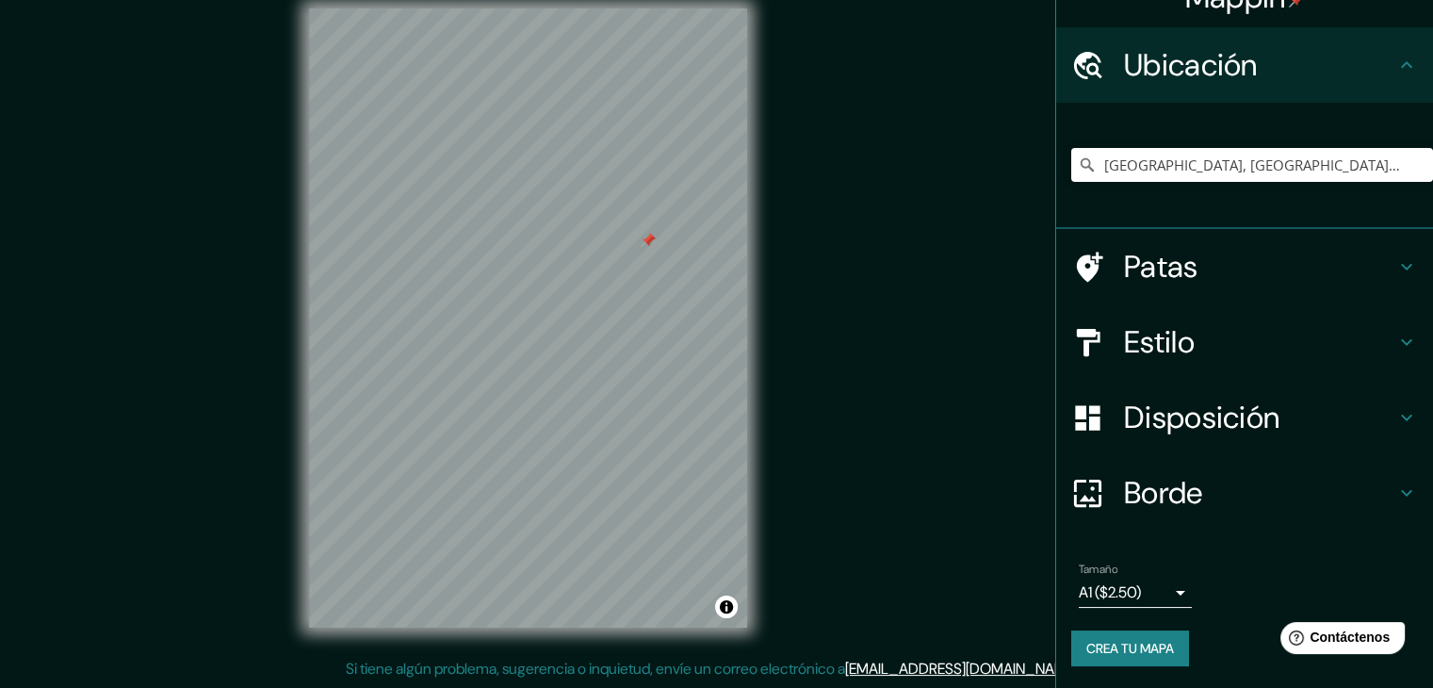
click at [1087, 644] on font "Crea tu mapa" at bounding box center [1131, 648] width 88 height 17
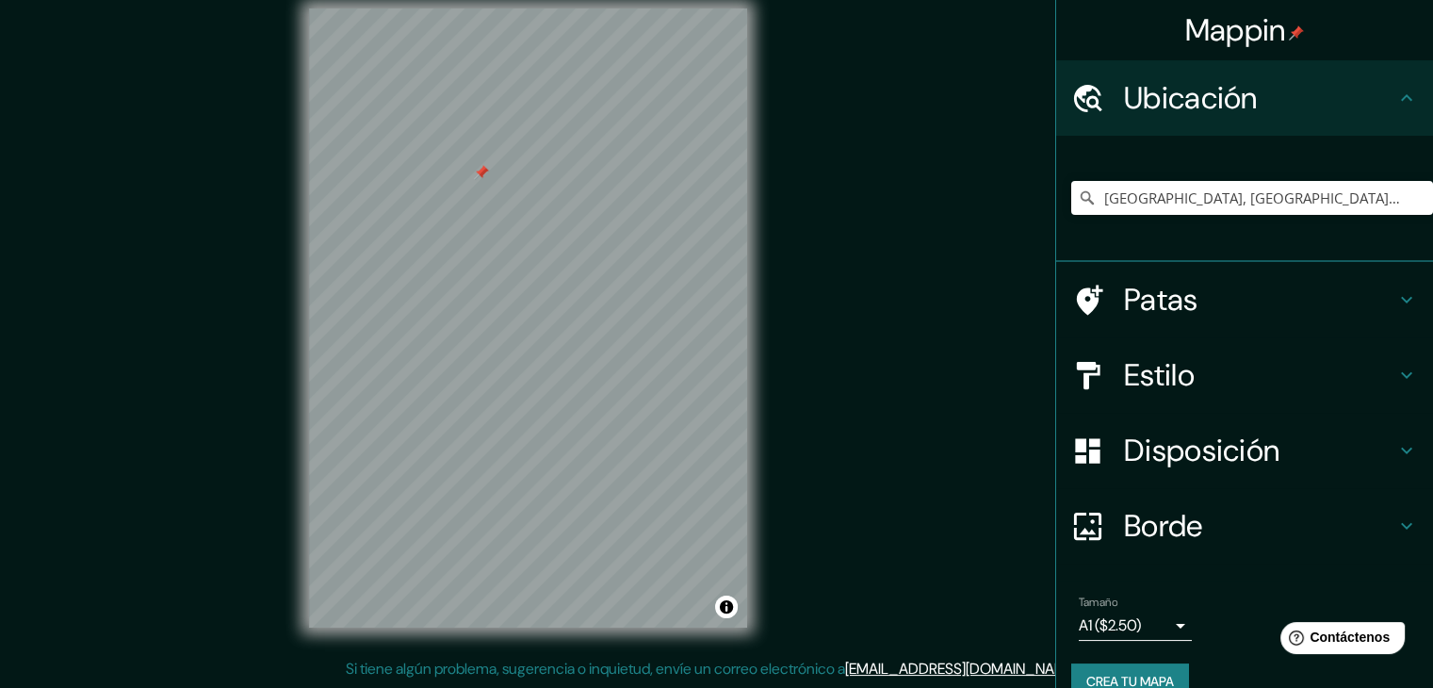
click at [1186, 104] on font "Ubicación" at bounding box center [1191, 98] width 134 height 40
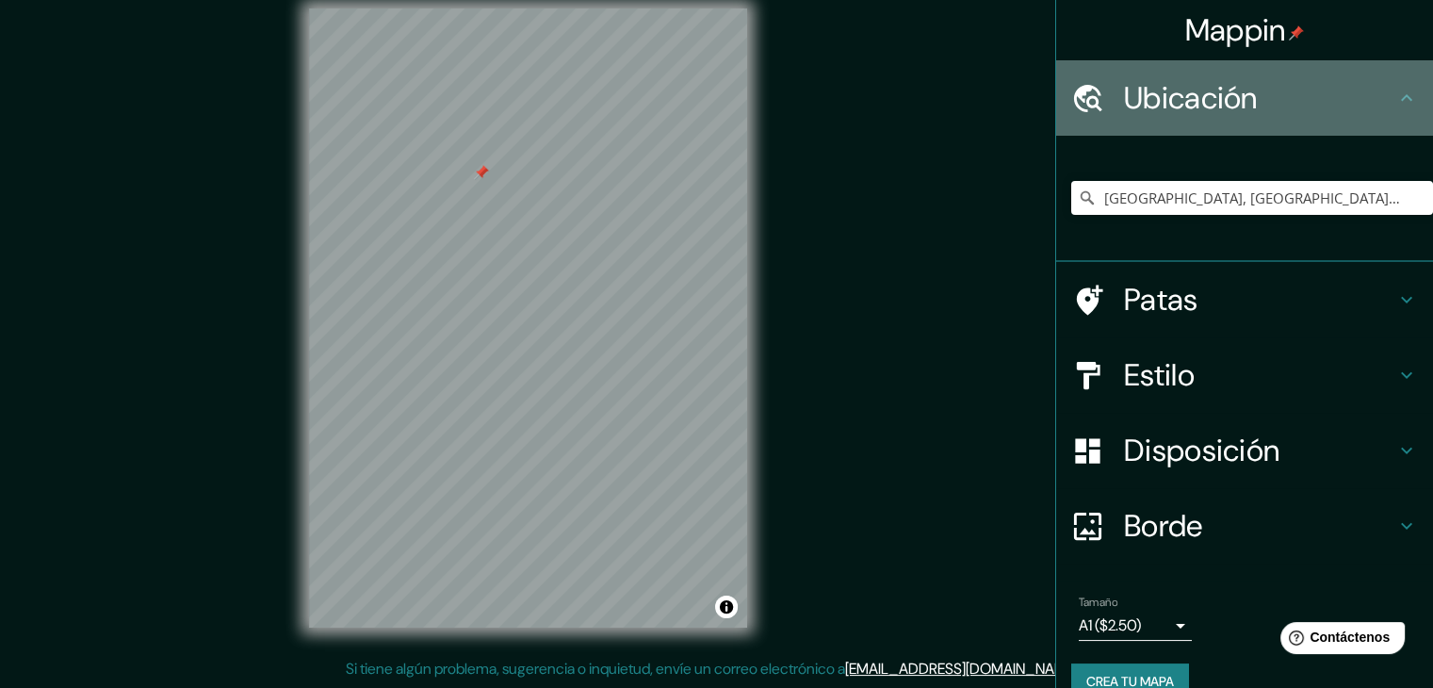
click at [1186, 104] on font "Ubicación" at bounding box center [1191, 98] width 134 height 40
click at [1368, 99] on h4 "Ubicación" at bounding box center [1259, 98] width 271 height 38
click at [1398, 103] on icon at bounding box center [1407, 98] width 23 height 23
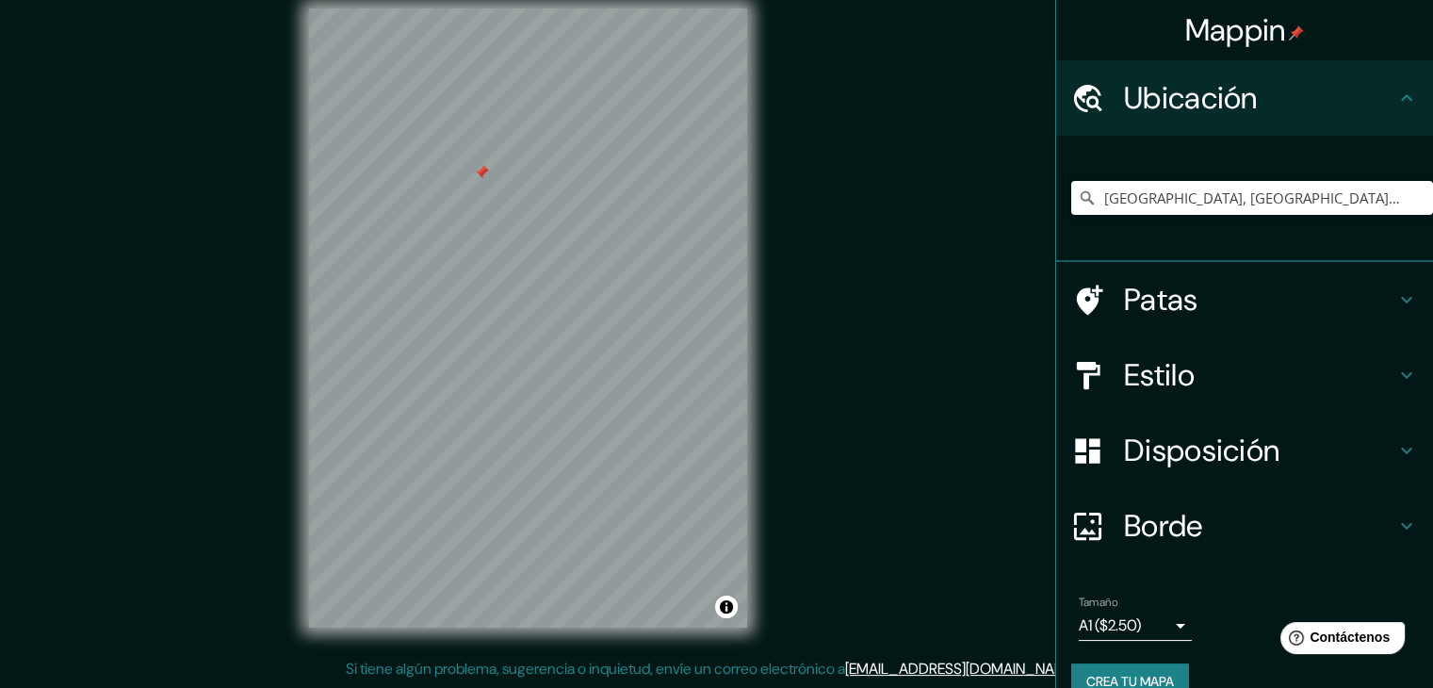
click at [1398, 103] on icon at bounding box center [1407, 98] width 23 height 23
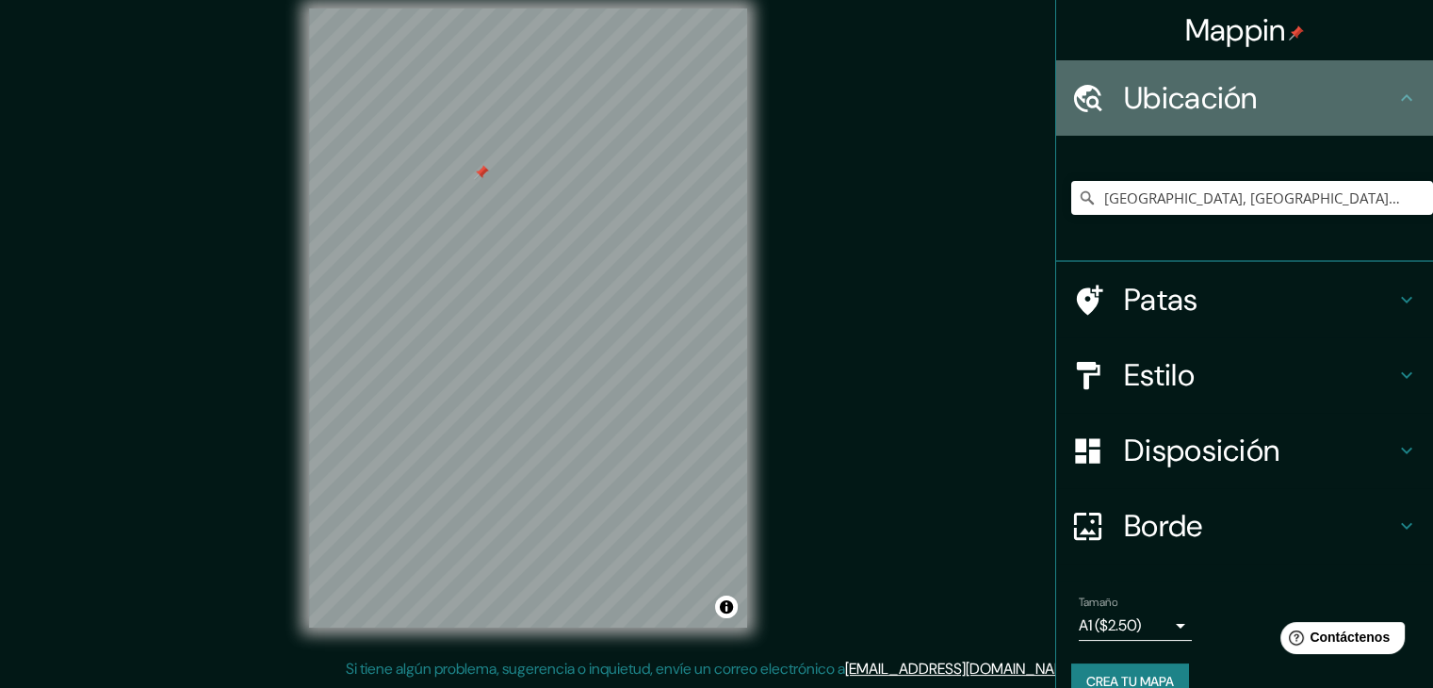
click at [1398, 103] on icon at bounding box center [1407, 98] width 23 height 23
